Goal: Book appointment/travel/reservation

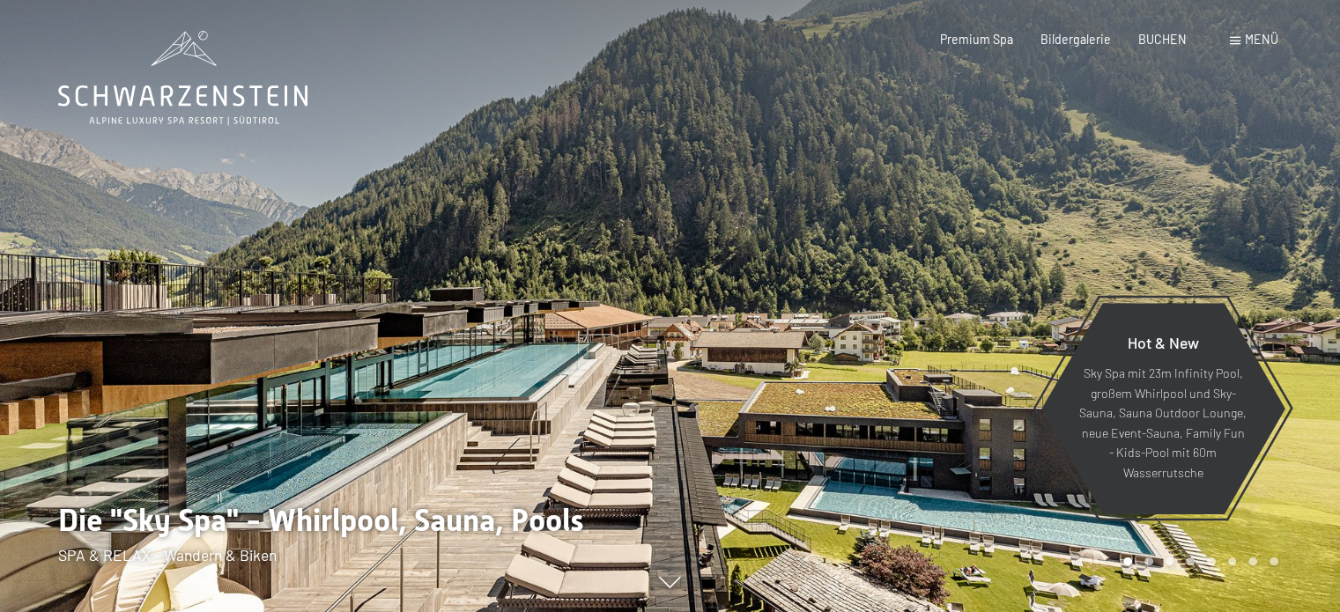
click at [1245, 39] on span "Menü" at bounding box center [1261, 39] width 33 height 15
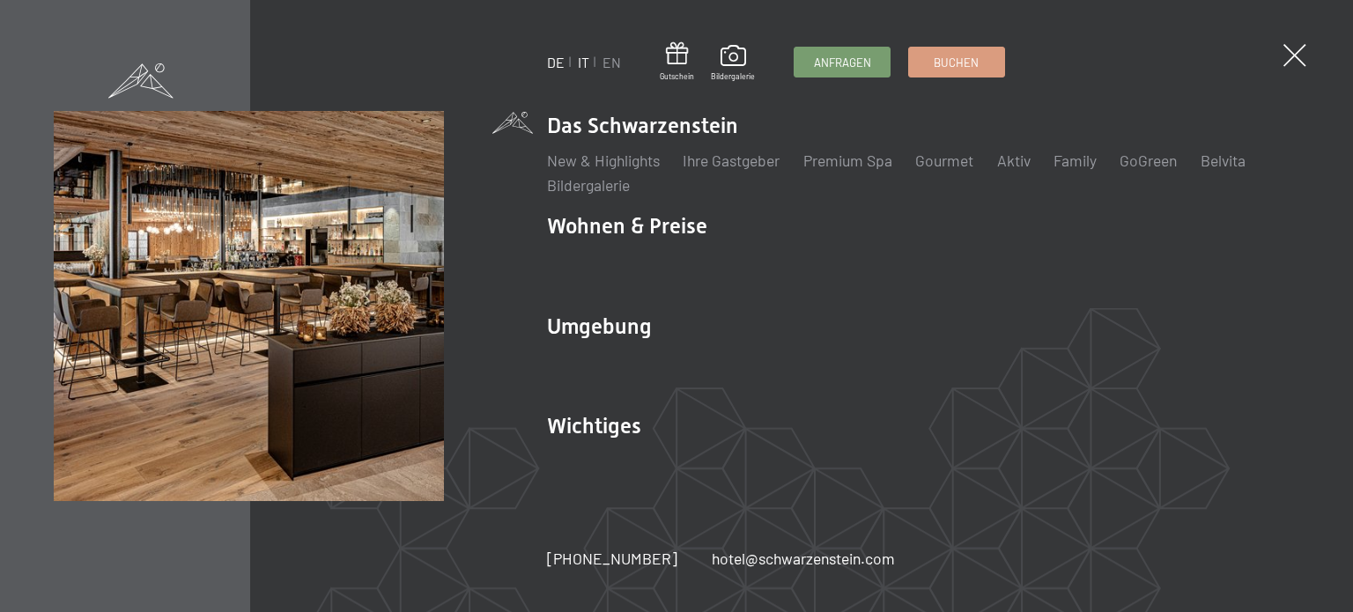
click at [584, 60] on link "IT" at bounding box center [583, 62] width 11 height 17
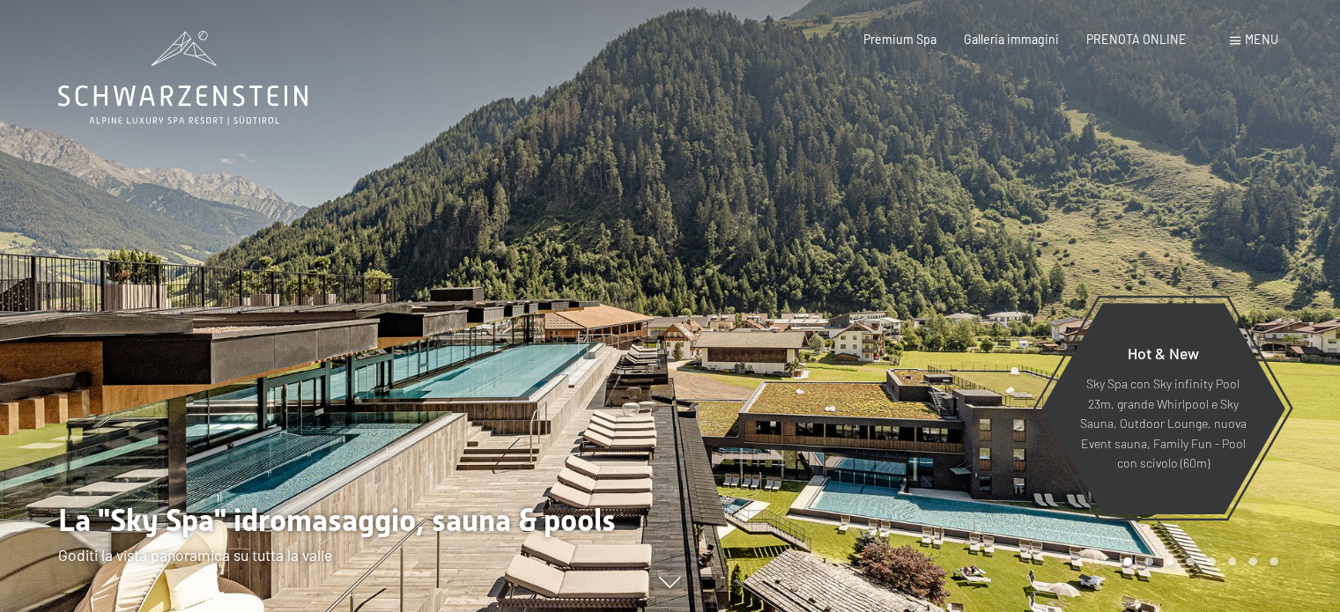
click at [1254, 48] on div "Prenotazione Richiesta Premium Spa Galleria immagini PRENOTA ONLINE Menu DE IT …" at bounding box center [1043, 40] width 469 height 18
click at [1245, 41] on span "Menu" at bounding box center [1261, 39] width 33 height 15
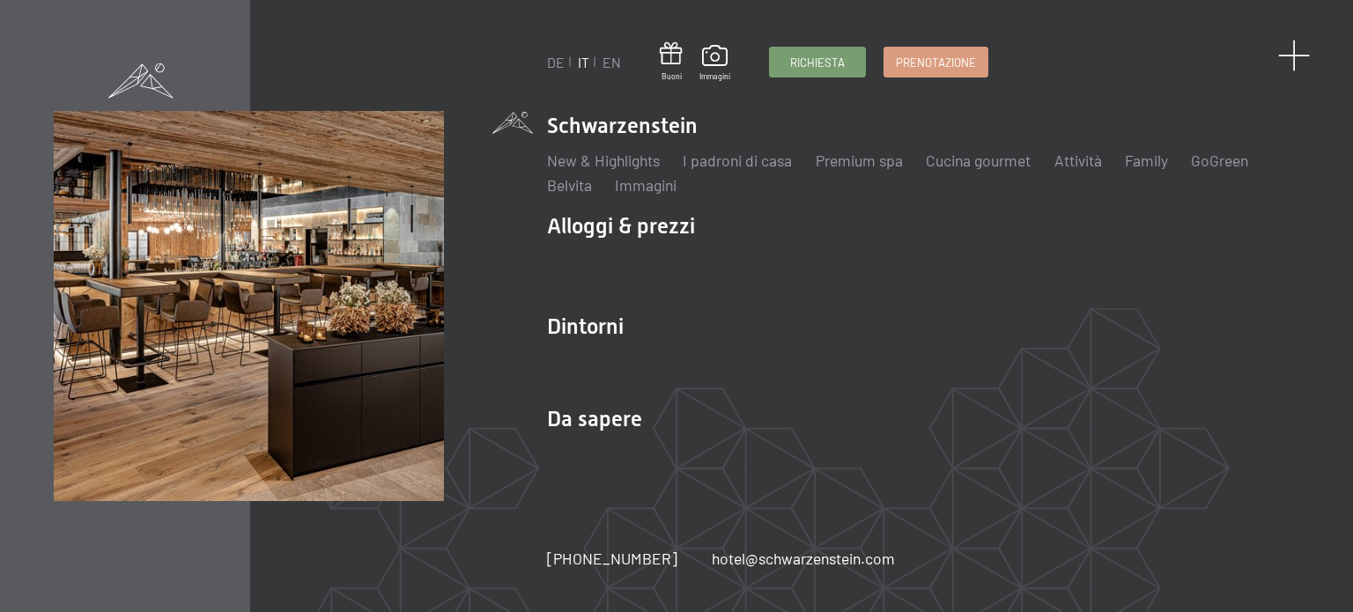
click at [1294, 46] on span at bounding box center [1294, 56] width 33 height 33
